Goal: Download file/media

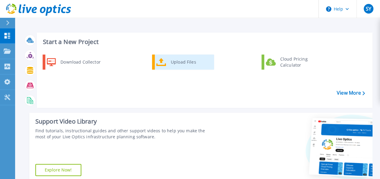
click at [206, 62] on div "Upload Files" at bounding box center [190, 62] width 45 height 12
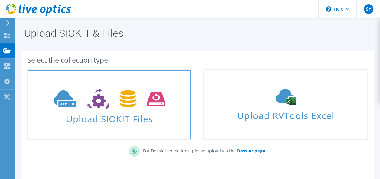
click at [72, 116] on span "Upload SIOKIT Files" at bounding box center [109, 117] width 163 height 13
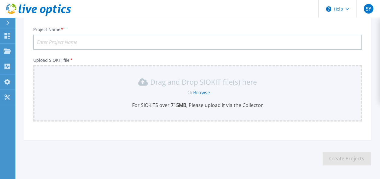
scroll to position [61, 0]
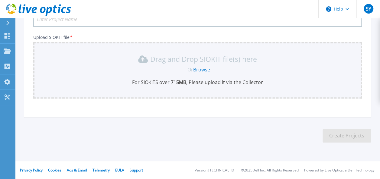
click at [202, 69] on link "Browse" at bounding box center [201, 69] width 17 height 7
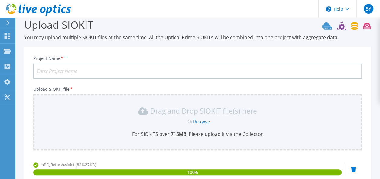
scroll to position [0, 0]
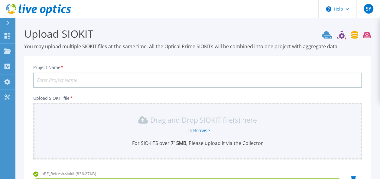
click at [206, 82] on input "Project Name *" at bounding box center [197, 80] width 328 height 15
click at [125, 74] on input "Project Name *" at bounding box center [197, 80] width 328 height 15
click at [77, 83] on input "Shanghai hBE Refresh" at bounding box center [197, 80] width 328 height 15
click at [87, 82] on input "Shanghai hBE Refresh" at bounding box center [197, 80] width 328 height 15
click at [72, 78] on input "Shanghai hBE Refresh" at bounding box center [197, 80] width 328 height 15
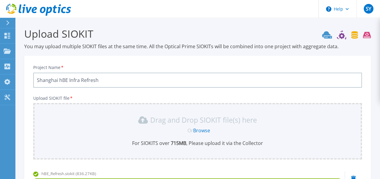
click at [124, 98] on p "Upload SIOKIT file *" at bounding box center [197, 98] width 328 height 5
drag, startPoint x: 272, startPoint y: 74, endPoint x: 277, endPoint y: 74, distance: 4.2
click at [274, 74] on input "Shanghai hBE Infra Refresh" at bounding box center [197, 80] width 328 height 15
drag, startPoint x: 99, startPoint y: 81, endPoint x: 177, endPoint y: 81, distance: 77.9
click at [172, 82] on input "Shanghai hBE Infra Refresh 2025" at bounding box center [197, 80] width 328 height 15
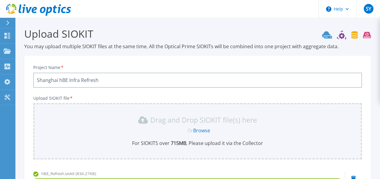
click at [37, 78] on input "Shanghai hBE Infra Refresh" at bounding box center [197, 80] width 328 height 15
paste input "2025"
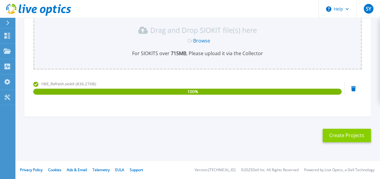
type input "2025 Shanghai hBE Infra Refresh"
click at [347, 135] on button "Create Projects" at bounding box center [346, 136] width 48 height 14
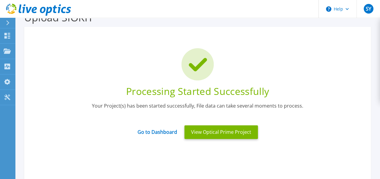
scroll to position [108, 0]
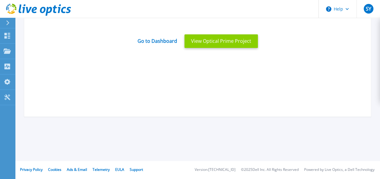
click at [236, 39] on button "View Optical Prime Project" at bounding box center [220, 41] width 73 height 14
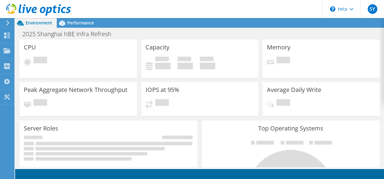
click at [8, 23] on use at bounding box center [7, 22] width 3 height 5
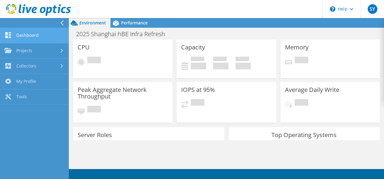
click at [24, 36] on link "Dashboard" at bounding box center [34, 35] width 69 height 15
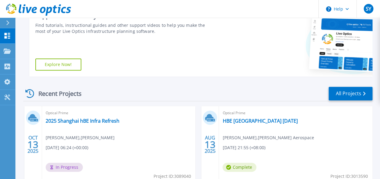
scroll to position [151, 0]
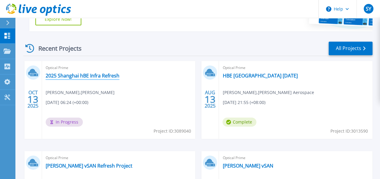
drag, startPoint x: 83, startPoint y: 77, endPoint x: 142, endPoint y: 65, distance: 60.1
click at [83, 76] on link "2025 Shanghai hBE Infra Refresh" at bounding box center [83, 76] width 74 height 6
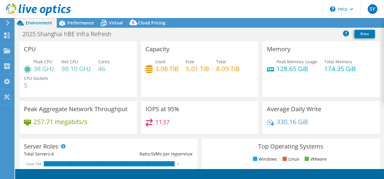
select select "USD"
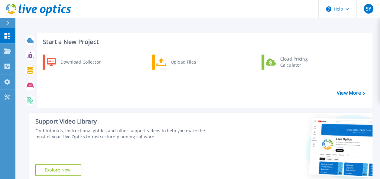
scroll to position [121, 0]
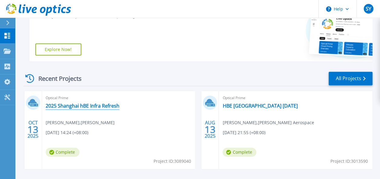
click at [69, 108] on link "2025 Shanghai hBE Infra Refresh" at bounding box center [83, 106] width 74 height 6
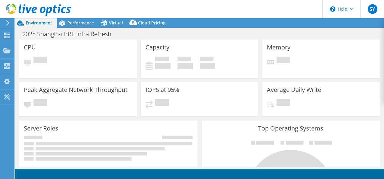
select select "USD"
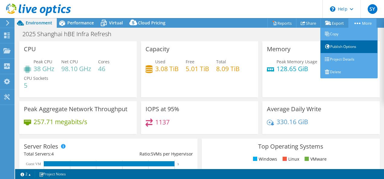
click at [345, 49] on link "Publish Options" at bounding box center [348, 46] width 57 height 13
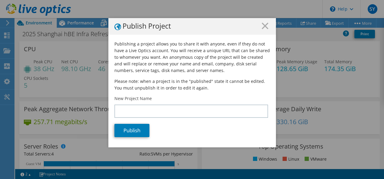
click at [255, 29] on h1 "Publish Project" at bounding box center [192, 27] width 156 height 8
click at [259, 28] on h1 "Publish Project" at bounding box center [192, 27] width 156 height 8
click at [263, 24] on icon at bounding box center [265, 26] width 7 height 7
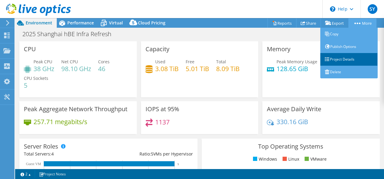
click at [340, 60] on link "Project Details" at bounding box center [348, 59] width 57 height 13
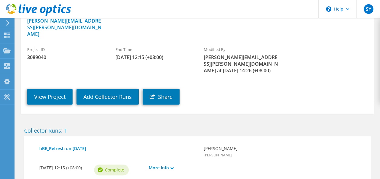
scroll to position [107, 0]
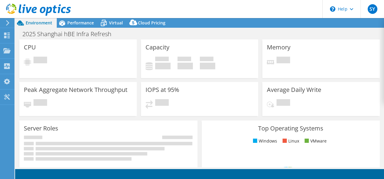
select select "USD"
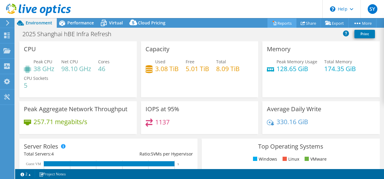
click at [279, 22] on link "Reports" at bounding box center [282, 22] width 29 height 9
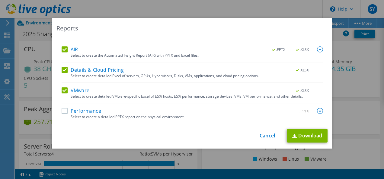
scroll to position [26, 0]
drag, startPoint x: 63, startPoint y: 110, endPoint x: 105, endPoint y: 92, distance: 44.9
click at [63, 109] on label "Performance" at bounding box center [82, 111] width 40 height 6
click at [0, 0] on input "Performance" at bounding box center [0, 0] width 0 height 0
drag, startPoint x: 316, startPoint y: 111, endPoint x: 312, endPoint y: 106, distance: 6.0
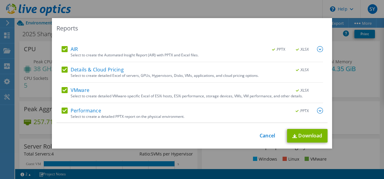
click at [317, 111] on img at bounding box center [320, 111] width 6 height 6
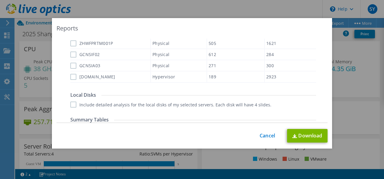
scroll to position [231, 0]
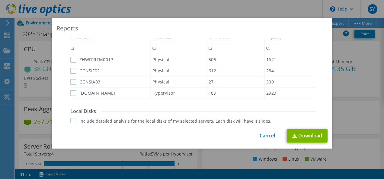
click at [71, 61] on label "ZHWFPRTM001P" at bounding box center [91, 60] width 43 height 6
click at [0, 0] on input "ZHWFPRTM001P" at bounding box center [0, 0] width 0 height 0
click at [71, 71] on label "GCNSIF02" at bounding box center [84, 71] width 29 height 6
click at [0, 0] on input "GCNSIF02" at bounding box center [0, 0] width 0 height 0
click at [70, 83] on label "GCNSIA03" at bounding box center [85, 82] width 30 height 6
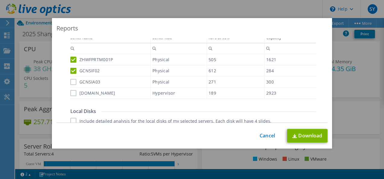
click at [0, 0] on input "GCNSIA03" at bounding box center [0, 0] width 0 height 0
drag, startPoint x: 70, startPoint y: 95, endPoint x: 91, endPoint y: 91, distance: 20.9
click at [71, 95] on label "[DOMAIN_NAME]" at bounding box center [92, 93] width 45 height 6
click at [0, 0] on input "[DOMAIN_NAME]" at bounding box center [0, 0] width 0 height 0
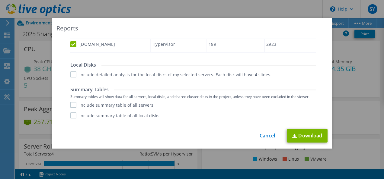
scroll to position [288, 0]
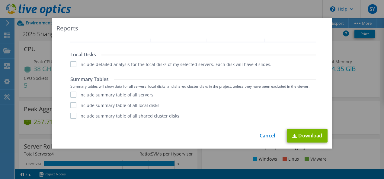
drag, startPoint x: 71, startPoint y: 65, endPoint x: 71, endPoint y: 71, distance: 6.1
click at [71, 66] on label "Include detailed analysis for the local disks of my selected servers. Each disk…" at bounding box center [170, 64] width 201 height 6
click at [0, 0] on input "Include detailed analysis for the local disks of my selected servers. Each disk…" at bounding box center [0, 0] width 0 height 0
drag, startPoint x: 70, startPoint y: 92, endPoint x: 72, endPoint y: 100, distance: 8.1
click at [71, 92] on label "Include summary table of all servers" at bounding box center [111, 95] width 83 height 6
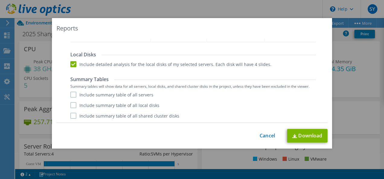
click at [0, 0] on input "Include summary table of all servers" at bounding box center [0, 0] width 0 height 0
click at [71, 102] on div "Include summary table of all servers Include summary table of all local disks I…" at bounding box center [193, 105] width 246 height 27
click at [71, 106] on label "Include summary table of all local disks" at bounding box center [114, 105] width 89 height 6
click at [0, 0] on input "Include summary table of all local disks" at bounding box center [0, 0] width 0 height 0
click at [70, 115] on label "Include summary table of all shared cluster disks" at bounding box center [124, 116] width 109 height 6
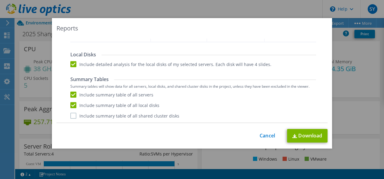
click at [0, 0] on input "Include summary table of all shared cluster disks" at bounding box center [0, 0] width 0 height 0
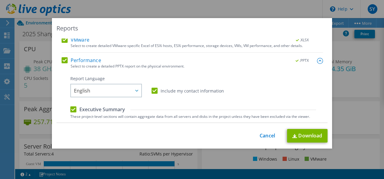
scroll to position [137, 0]
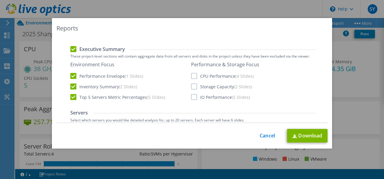
click at [191, 76] on label "CPU Performance (4 Slides)" at bounding box center [222, 76] width 63 height 6
click at [0, 0] on input "CPU Performance (4 Slides)" at bounding box center [0, 0] width 0 height 0
click at [195, 89] on label "Storage Capacity (2 Slides)" at bounding box center [221, 87] width 61 height 6
click at [0, 0] on input "Storage Capacity (2 Slides)" at bounding box center [0, 0] width 0 height 0
click at [193, 98] on label "IO Performance (5 Slides)" at bounding box center [220, 97] width 59 height 6
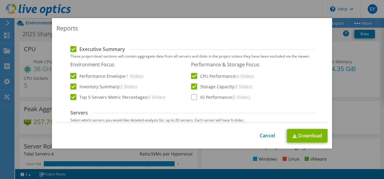
click at [0, 0] on input "IO Performance (5 Slides)" at bounding box center [0, 0] width 0 height 0
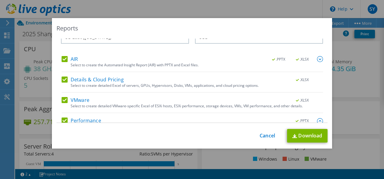
scroll to position [0, 0]
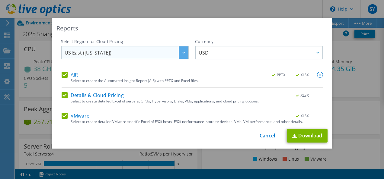
click at [117, 48] on span "US East ([US_STATE])" at bounding box center [127, 53] width 124 height 12
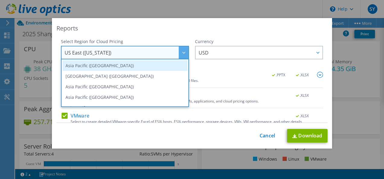
click at [114, 66] on li "Asia Pacific ([GEOGRAPHIC_DATA])" at bounding box center [125, 65] width 125 height 11
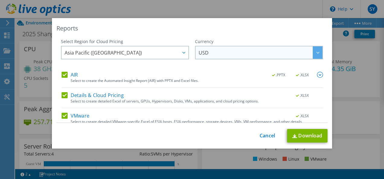
click at [285, 54] on span "USD" at bounding box center [261, 53] width 124 height 12
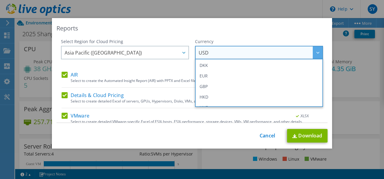
scroll to position [60, 0]
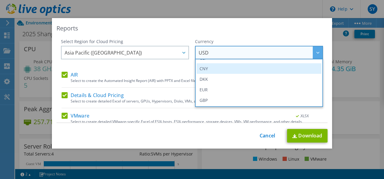
click at [237, 69] on li "CNY" at bounding box center [259, 68] width 125 height 11
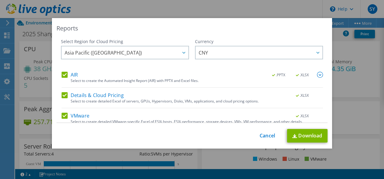
click at [266, 28] on div "Reports" at bounding box center [191, 28] width 271 height 8
click at [302, 132] on link "Download" at bounding box center [307, 136] width 40 height 14
click at [110, 62] on div "Select Region for Cloud Pricing Asia Pacific ([GEOGRAPHIC_DATA]) [GEOGRAPHIC_DA…" at bounding box center [125, 55] width 128 height 33
click at [261, 130] on div "This process may take a while, please wait... Cancel Download" at bounding box center [191, 136] width 271 height 14
drag, startPoint x: 262, startPoint y: 137, endPoint x: 260, endPoint y: 134, distance: 3.2
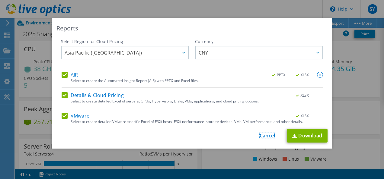
click at [262, 136] on link "Cancel" at bounding box center [267, 136] width 15 height 6
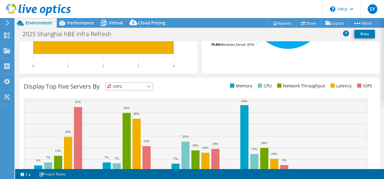
scroll to position [240, 0]
